Goal: Task Accomplishment & Management: Manage account settings

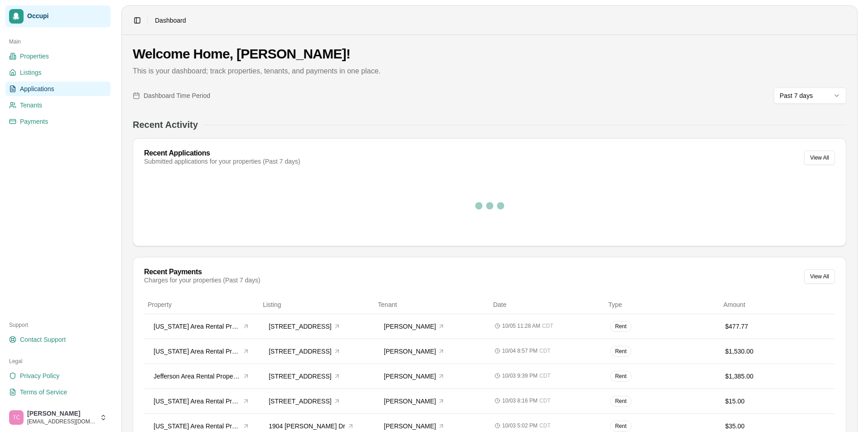
click at [31, 92] on span "Applications" at bounding box center [37, 88] width 34 height 9
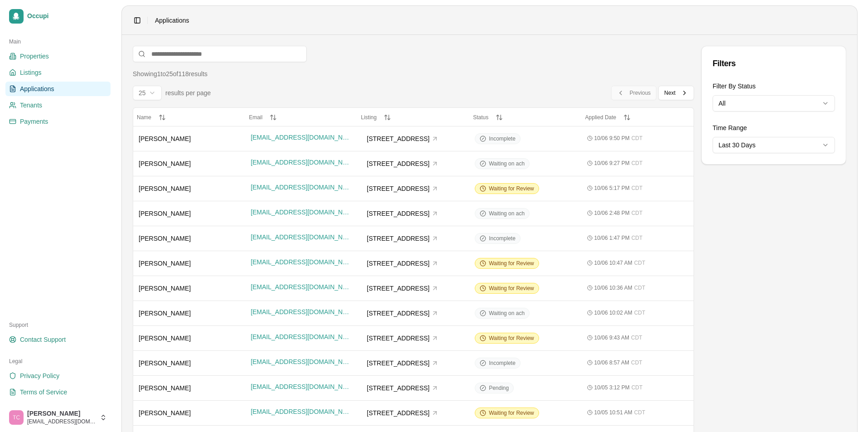
click at [748, 101] on html "Occupi Main Properties Listings Applications Tenants Payments Support Contact S…" at bounding box center [431, 216] width 863 height 432
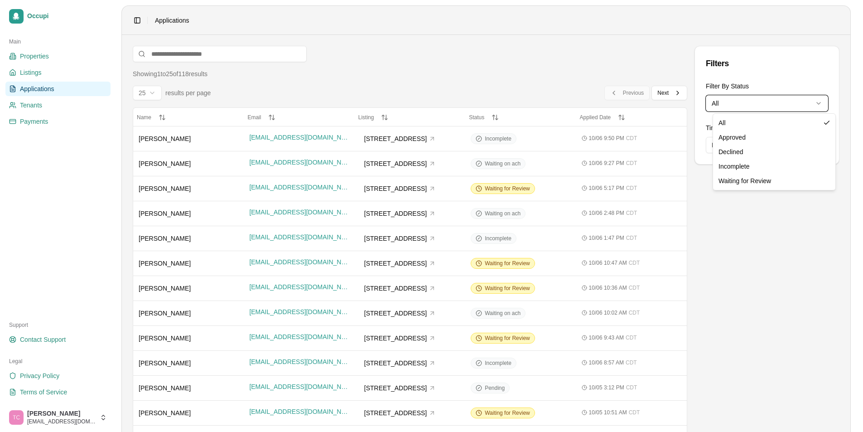
click at [745, 237] on html "Occupi Main Properties Listings Applications Tenants Payments Support Contact S…" at bounding box center [431, 216] width 863 height 432
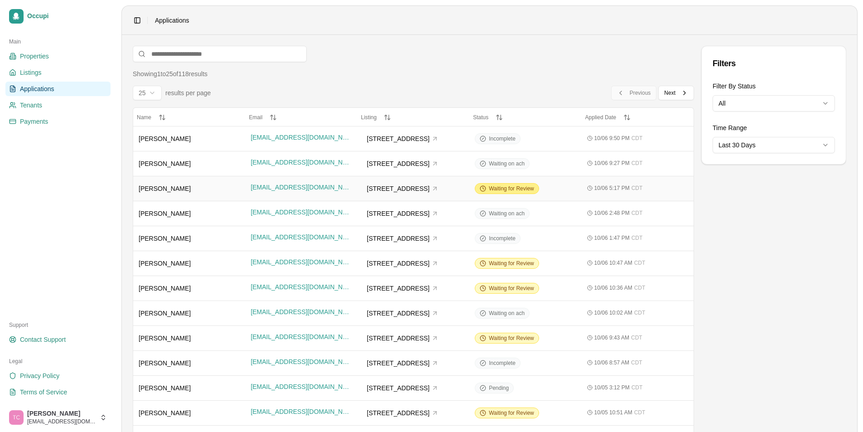
click at [501, 190] on span "Waiting for Review" at bounding box center [511, 188] width 45 height 7
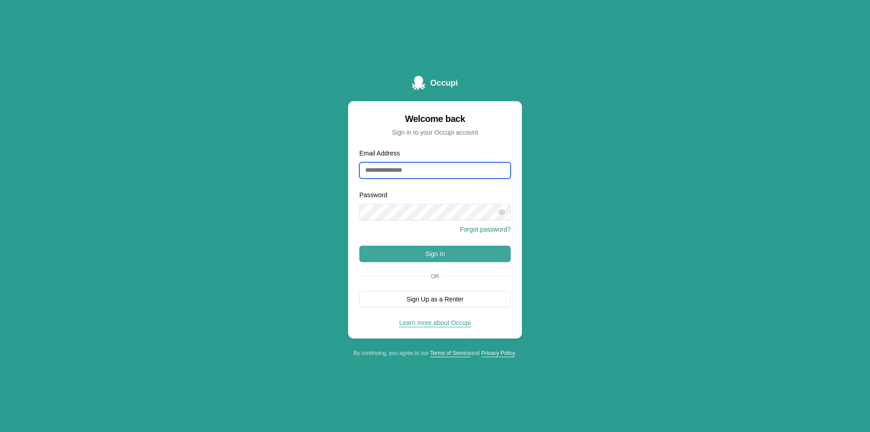
type input "**********"
click at [453, 258] on button "Sign In" at bounding box center [434, 254] width 151 height 16
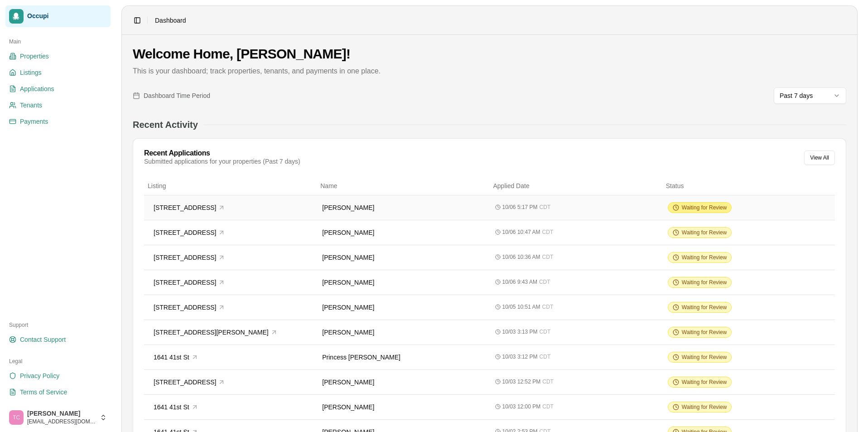
click at [703, 208] on span "Waiting for Review" at bounding box center [704, 207] width 45 height 7
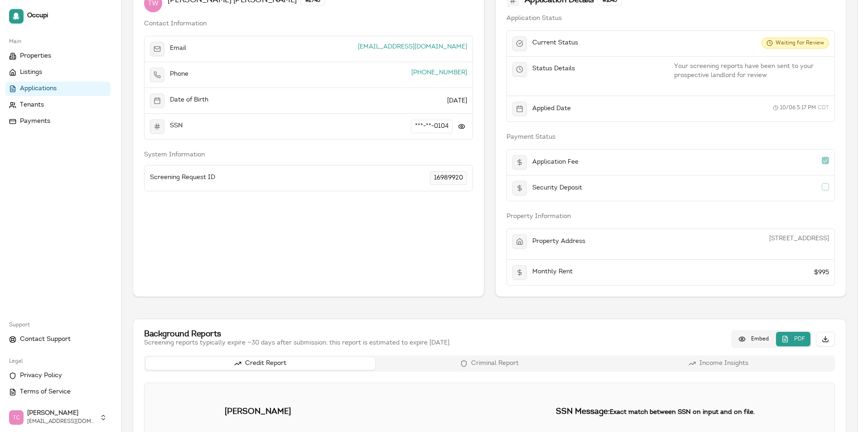
scroll to position [227, 0]
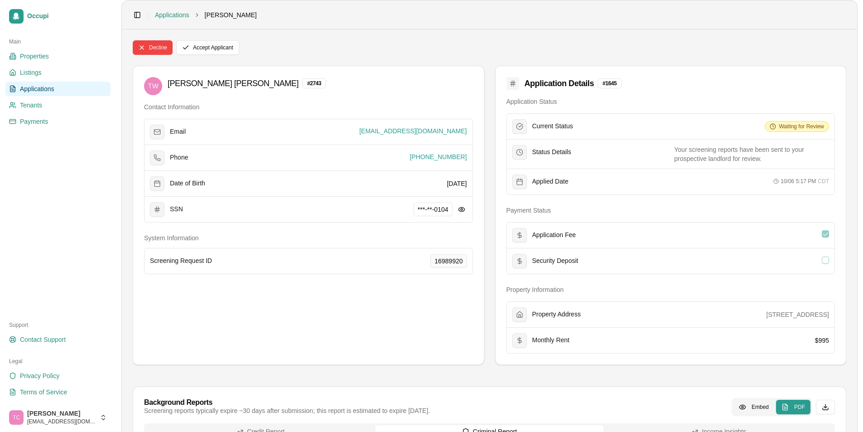
scroll to position [0, 0]
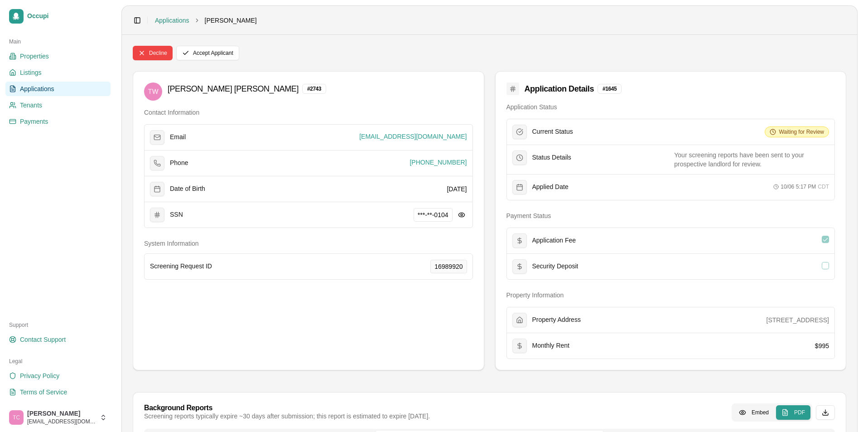
click at [41, 90] on span "Applications" at bounding box center [37, 88] width 34 height 9
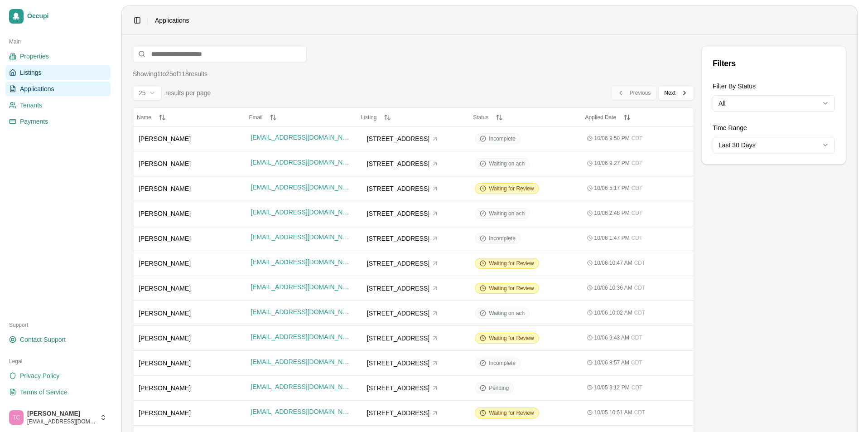
click at [33, 75] on span "Listings" at bounding box center [30, 72] width 21 height 9
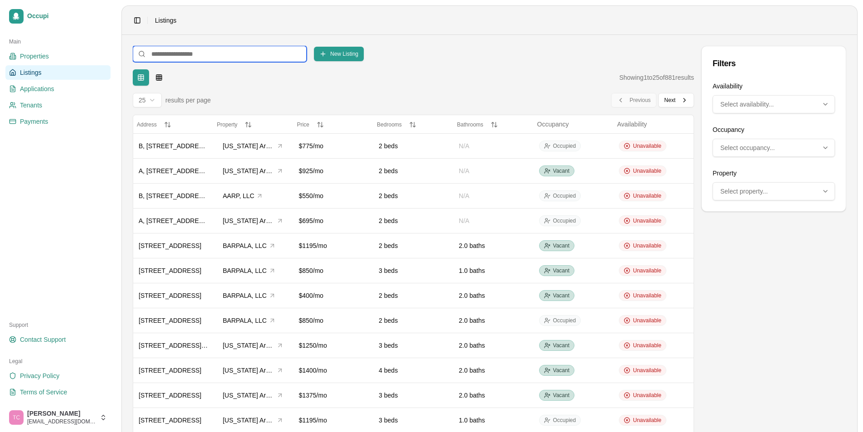
click at [160, 57] on input at bounding box center [220, 54] width 174 height 16
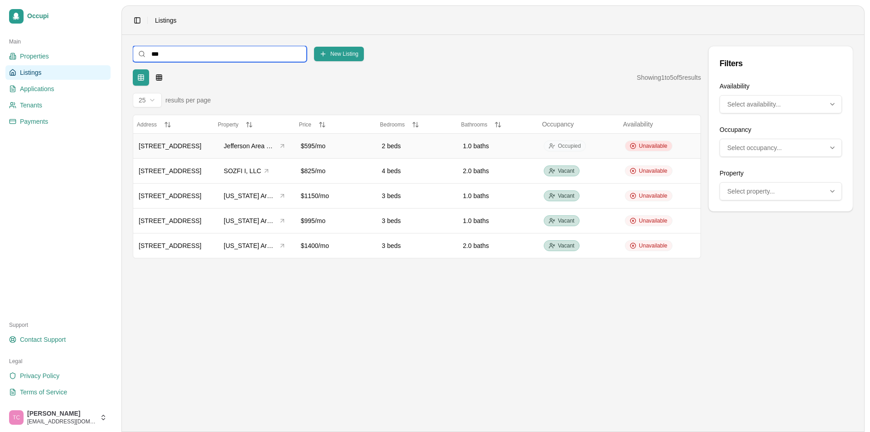
type input "***"
click at [643, 144] on span "Unavailable" at bounding box center [653, 145] width 29 height 7
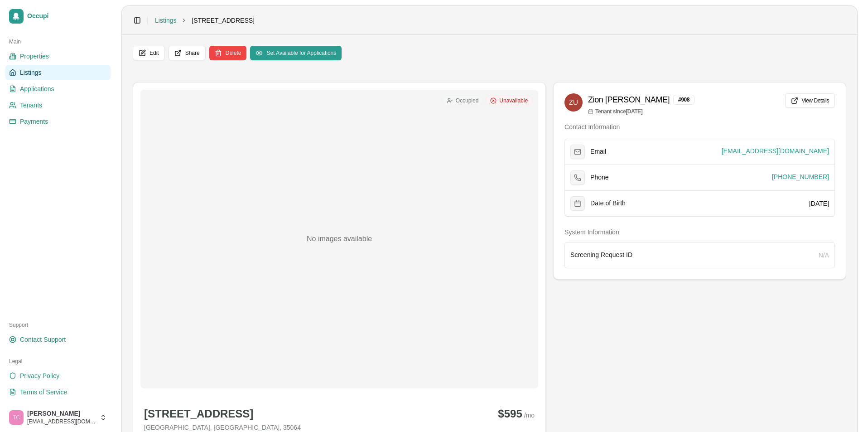
click at [460, 99] on span "Occupied" at bounding box center [467, 100] width 23 height 7
click at [290, 50] on button "Set Available for Applications" at bounding box center [296, 53] width 92 height 15
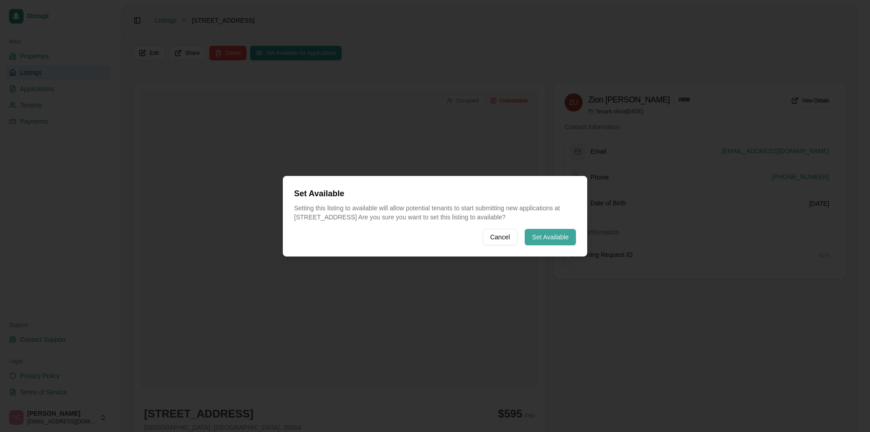
click at [556, 238] on button "Set Available" at bounding box center [550, 237] width 51 height 16
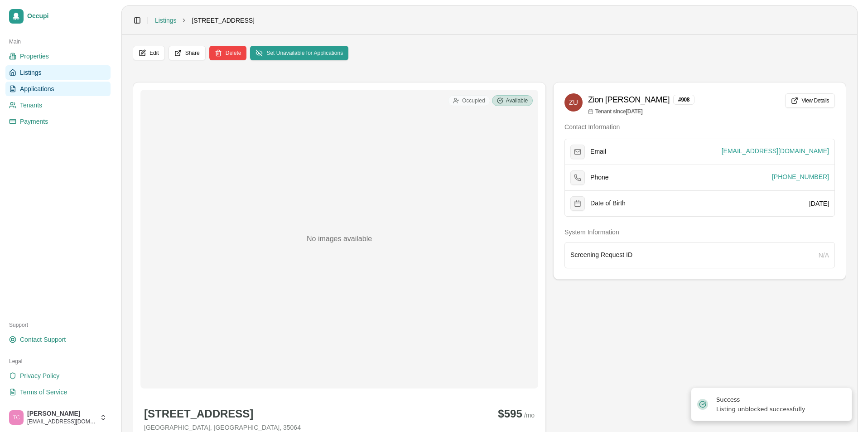
click at [48, 87] on span "Applications" at bounding box center [37, 88] width 34 height 9
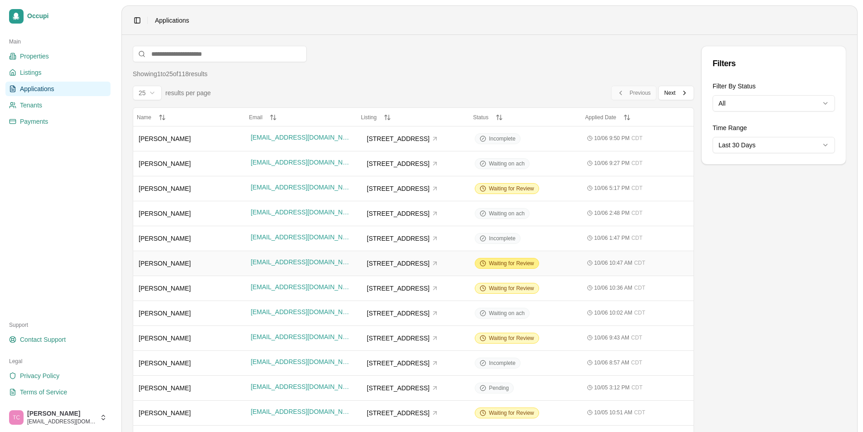
click at [520, 266] on span "Waiting for Review" at bounding box center [511, 263] width 45 height 7
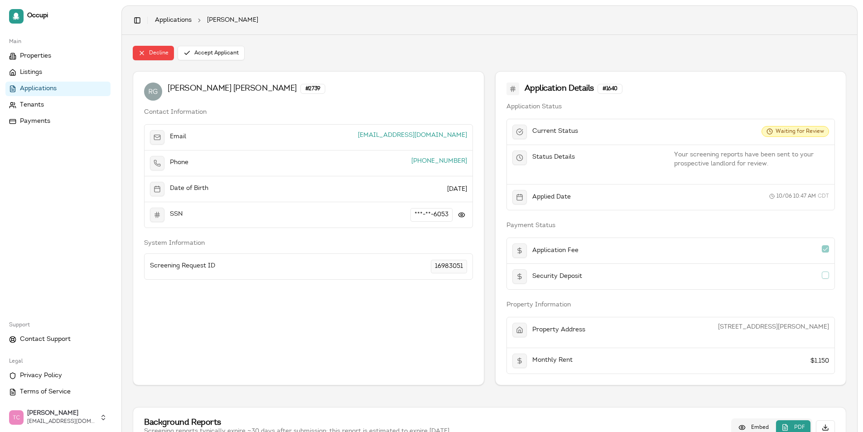
click at [28, 87] on span "Applications" at bounding box center [38, 88] width 37 height 9
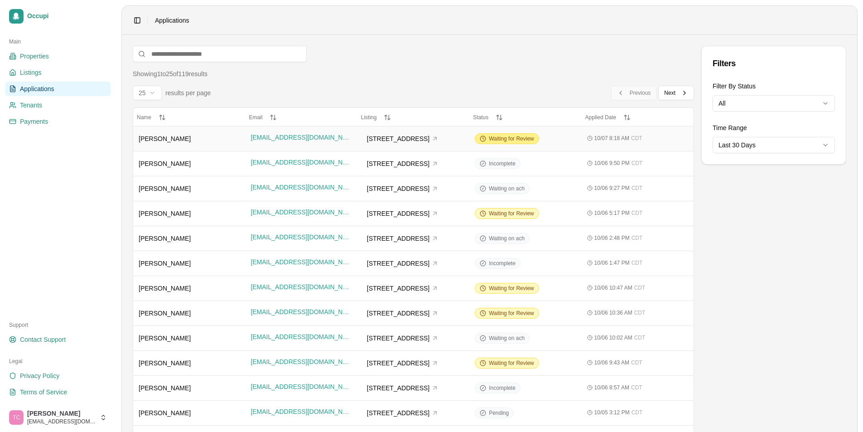
click at [514, 143] on div "Waiting for Review" at bounding box center [507, 138] width 64 height 11
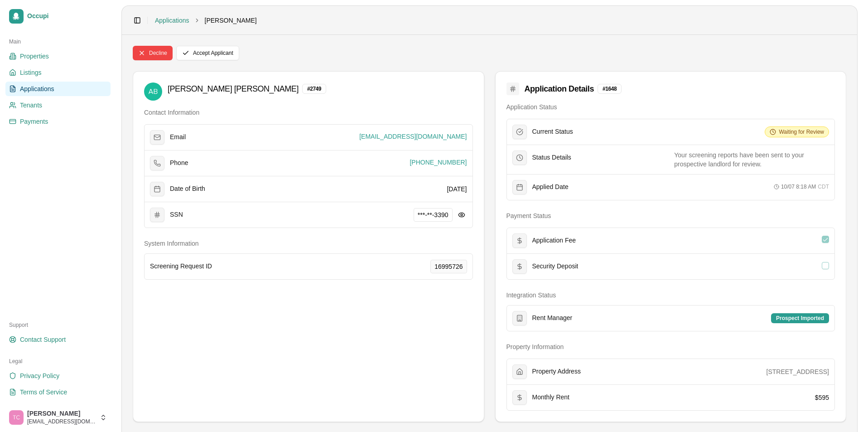
click at [54, 90] on span "Applications" at bounding box center [37, 88] width 34 height 9
